Goal: Information Seeking & Learning: Learn about a topic

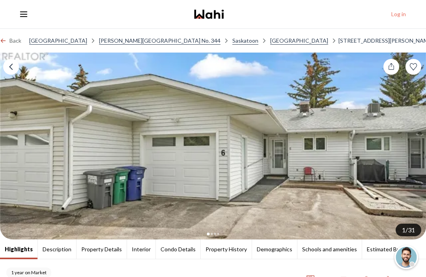
click at [416, 148] on icon at bounding box center [416, 146] width 6 height 6
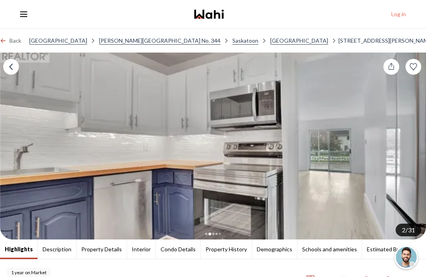
click at [410, 227] on button "2 / 31" at bounding box center [409, 229] width 26 height 13
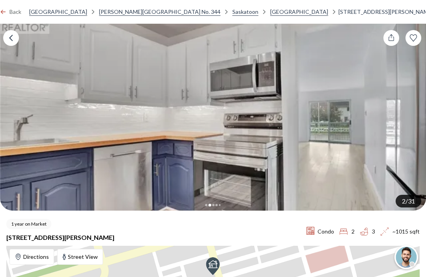
click at [410, 226] on span "~1015 sqft" at bounding box center [404, 230] width 30 height 9
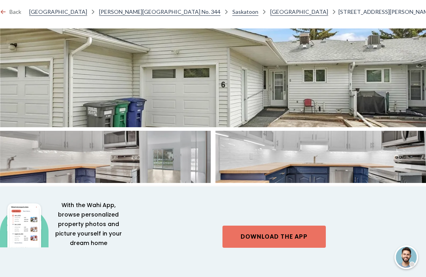
click at [285, 99] on img at bounding box center [213, 77] width 426 height 99
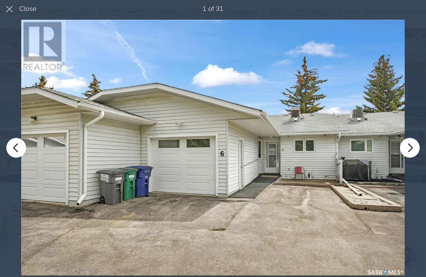
click at [412, 147] on button "You can close this modal content with the ESC key" at bounding box center [410, 148] width 20 height 20
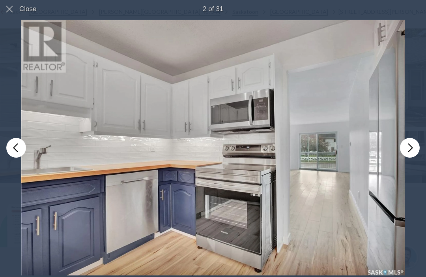
click at [414, 151] on button "You can close this modal content with the ESC key" at bounding box center [410, 148] width 20 height 20
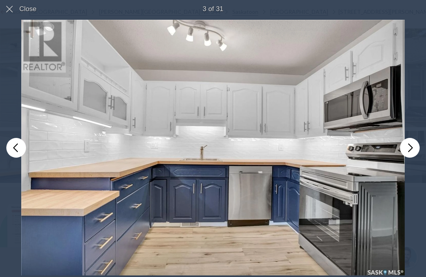
click at [413, 146] on button "You can close this modal content with the ESC key" at bounding box center [410, 148] width 20 height 20
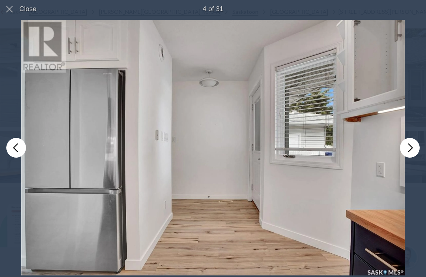
click at [413, 147] on button "You can close this modal content with the ESC key" at bounding box center [410, 148] width 20 height 20
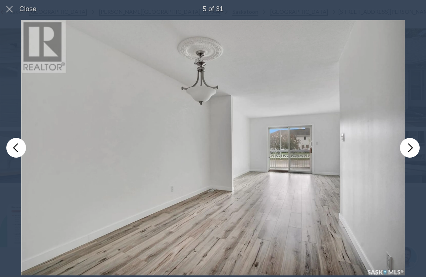
click at [408, 150] on button "You can close this modal content with the ESC key" at bounding box center [410, 148] width 20 height 20
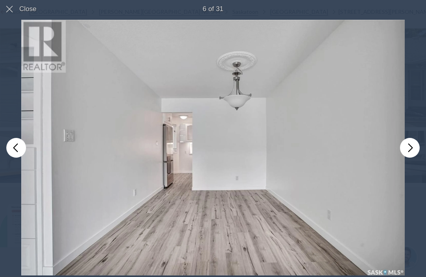
click at [412, 147] on button "You can close this modal content with the ESC key" at bounding box center [410, 148] width 20 height 20
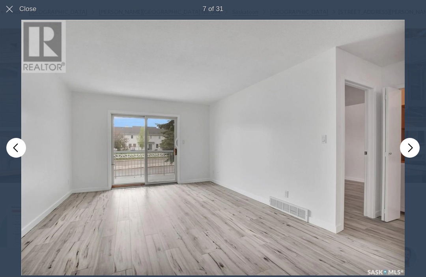
click at [412, 151] on button "You can close this modal content with the ESC key" at bounding box center [410, 148] width 20 height 20
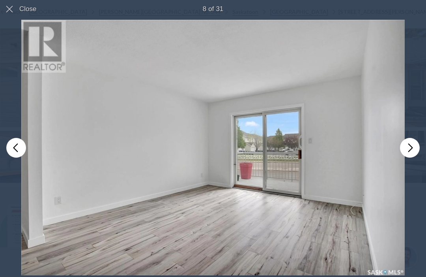
click at [410, 148] on button "You can close this modal content with the ESC key" at bounding box center [410, 148] width 20 height 20
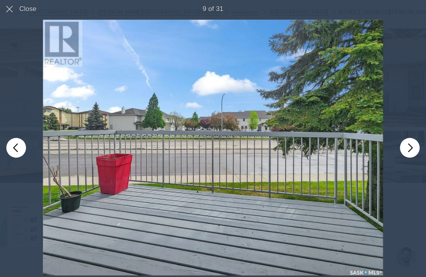
click at [410, 155] on button "You can close this modal content with the ESC key" at bounding box center [410, 148] width 20 height 20
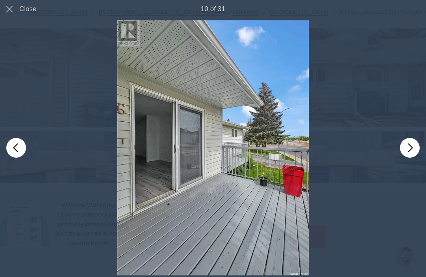
click at [410, 152] on button "You can close this modal content with the ESC key" at bounding box center [410, 148] width 20 height 20
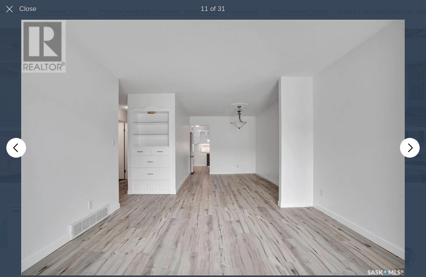
click at [409, 147] on button "You can close this modal content with the ESC key" at bounding box center [410, 148] width 20 height 20
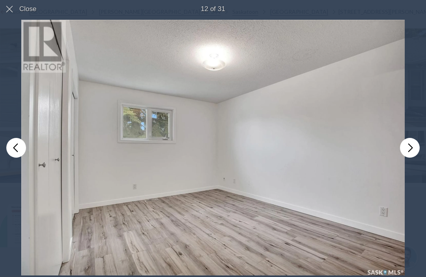
click at [407, 146] on button "You can close this modal content with the ESC key" at bounding box center [410, 148] width 20 height 20
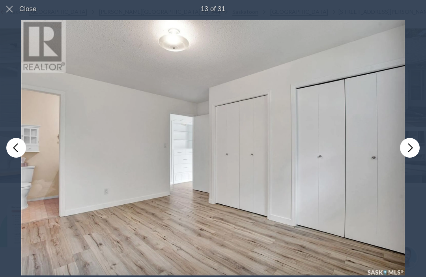
click at [409, 147] on button "You can close this modal content with the ESC key" at bounding box center [410, 148] width 20 height 20
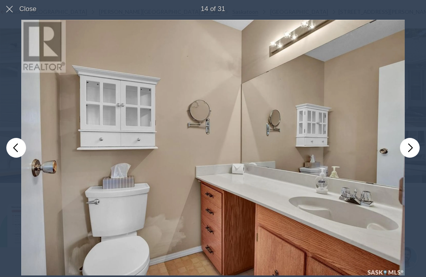
click at [406, 146] on button "You can close this modal content with the ESC key" at bounding box center [410, 148] width 20 height 20
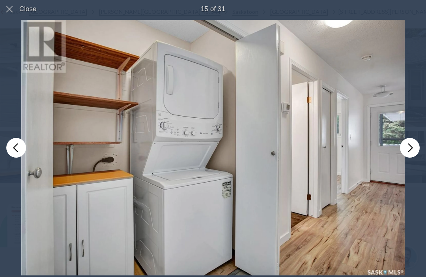
click at [412, 147] on button "You can close this modal content with the ESC key" at bounding box center [410, 148] width 20 height 20
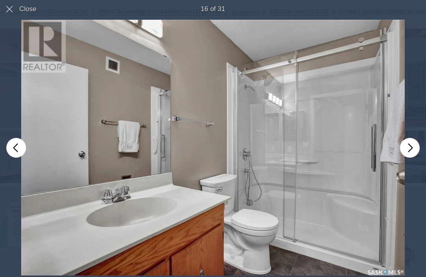
click at [411, 147] on button "You can close this modal content with the ESC key" at bounding box center [410, 148] width 20 height 20
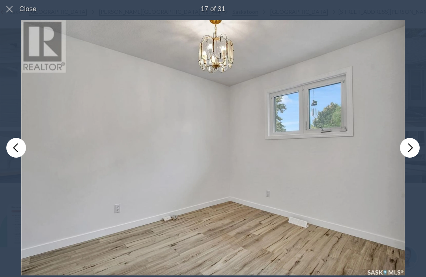
click at [412, 150] on button "You can close this modal content with the ESC key" at bounding box center [410, 148] width 20 height 20
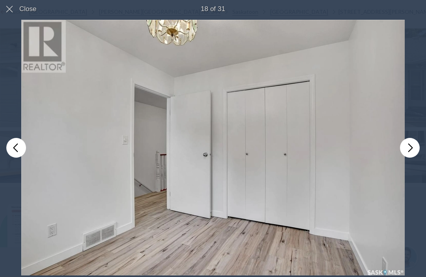
click at [410, 148] on button "You can close this modal content with the ESC key" at bounding box center [410, 148] width 20 height 20
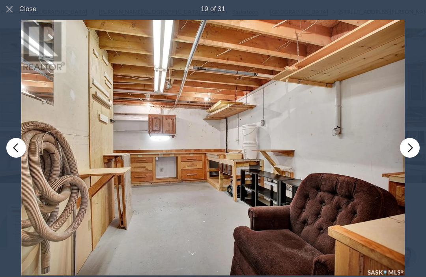
click at [407, 148] on button "You can close this modal content with the ESC key" at bounding box center [410, 148] width 20 height 20
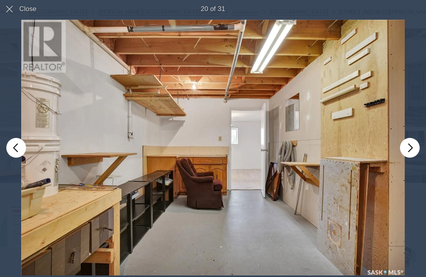
click at [410, 147] on button "You can close this modal content with the ESC key" at bounding box center [410, 148] width 20 height 20
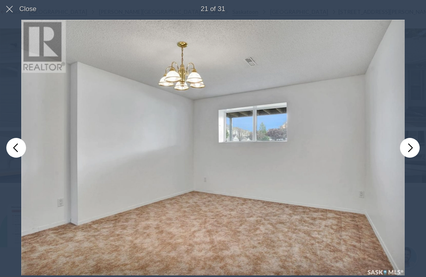
click at [409, 150] on button "You can close this modal content with the ESC key" at bounding box center [410, 148] width 20 height 20
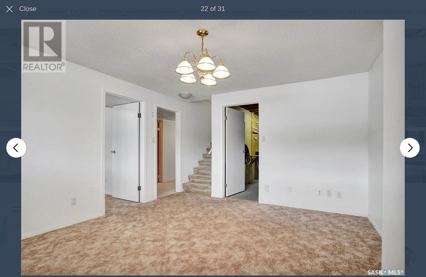
click at [409, 150] on button "You can close this modal content with the ESC key" at bounding box center [410, 148] width 20 height 20
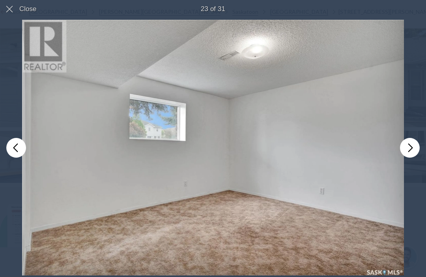
click at [411, 152] on button "You can close this modal content with the ESC key" at bounding box center [410, 148] width 20 height 20
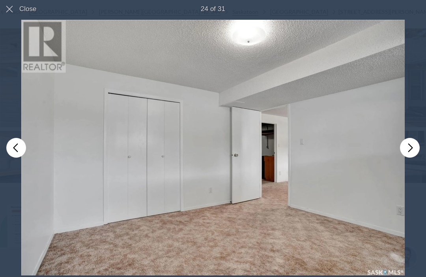
click at [408, 150] on button "You can close this modal content with the ESC key" at bounding box center [410, 148] width 20 height 20
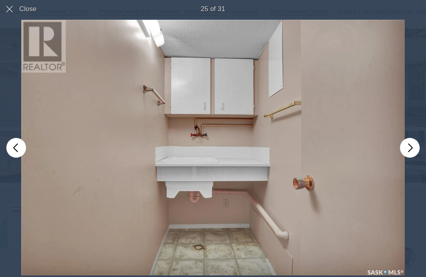
click at [409, 150] on button "You can close this modal content with the ESC key" at bounding box center [410, 148] width 20 height 20
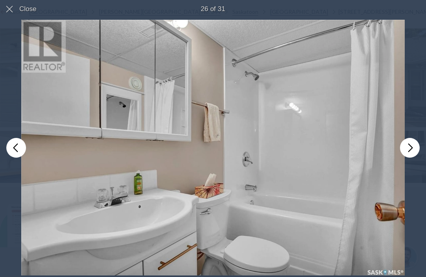
click at [412, 146] on button "You can close this modal content with the ESC key" at bounding box center [410, 148] width 20 height 20
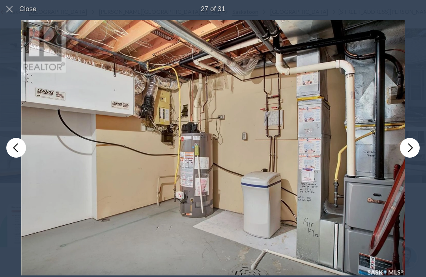
click at [415, 150] on button "You can close this modal content with the ESC key" at bounding box center [410, 148] width 20 height 20
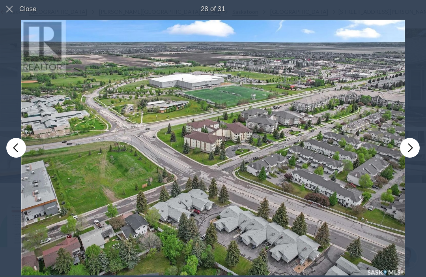
click at [6, 8] on button "Close" at bounding box center [21, 9] width 43 height 18
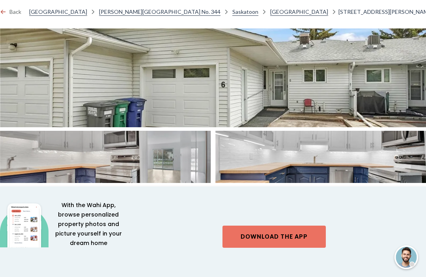
click at [236, 101] on img at bounding box center [213, 77] width 426 height 99
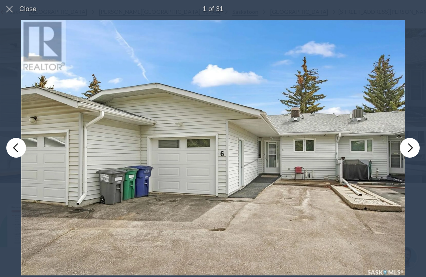
click at [18, 10] on span "Close" at bounding box center [27, 9] width 21 height 18
